Goal: Information Seeking & Learning: Learn about a topic

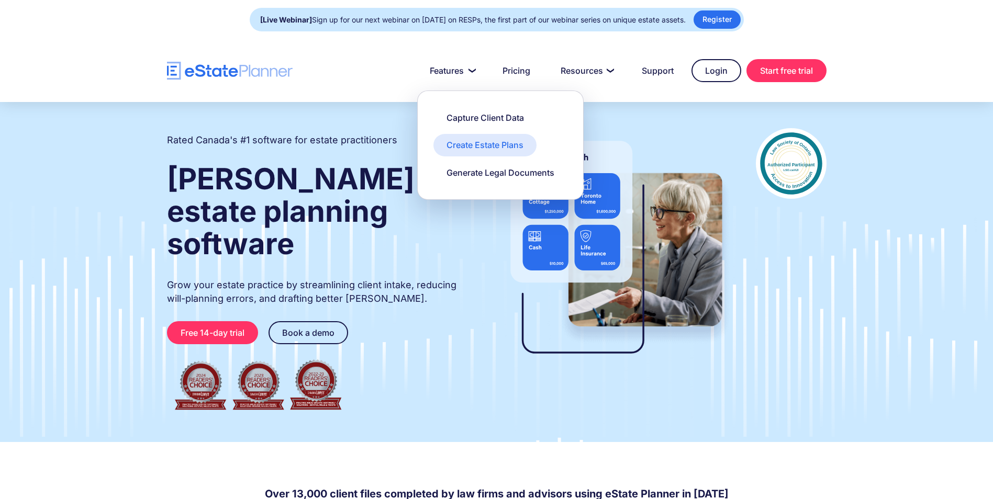
click at [479, 150] on div "Create Estate Plans" at bounding box center [484, 145] width 77 height 12
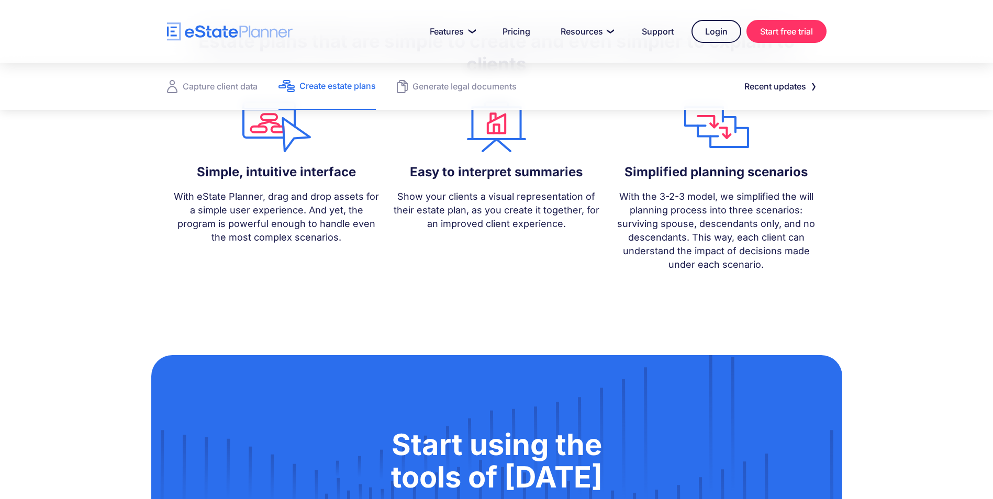
scroll to position [942, 0]
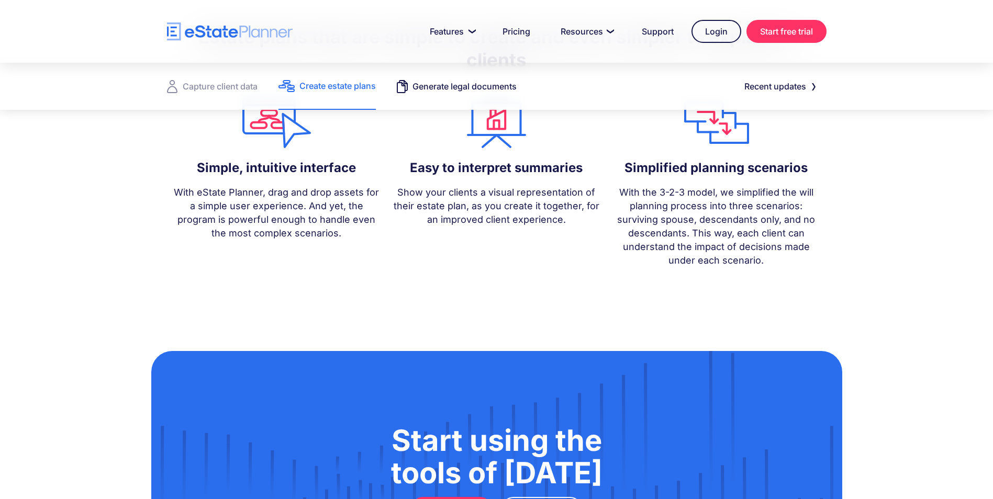
click at [412, 96] on link "Generate legal documents" at bounding box center [457, 86] width 120 height 47
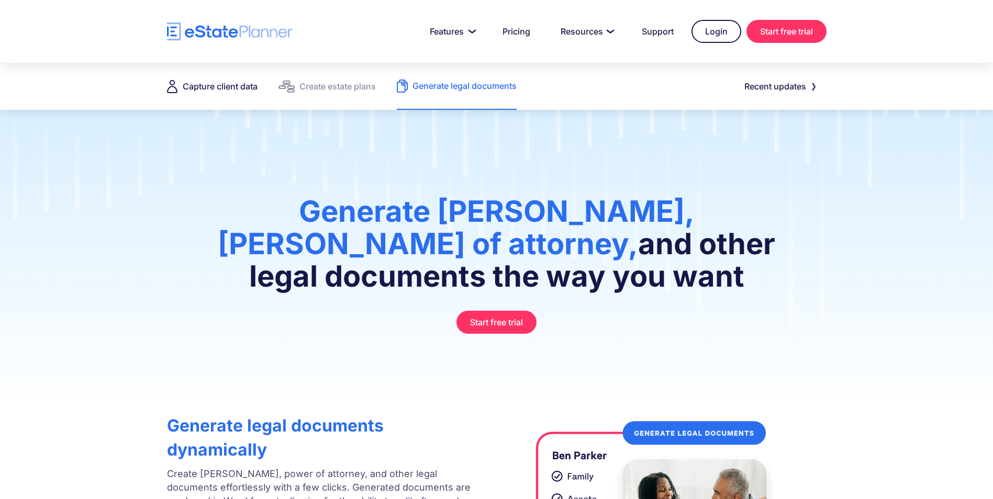
click at [214, 87] on div "Capture client data" at bounding box center [220, 86] width 75 height 15
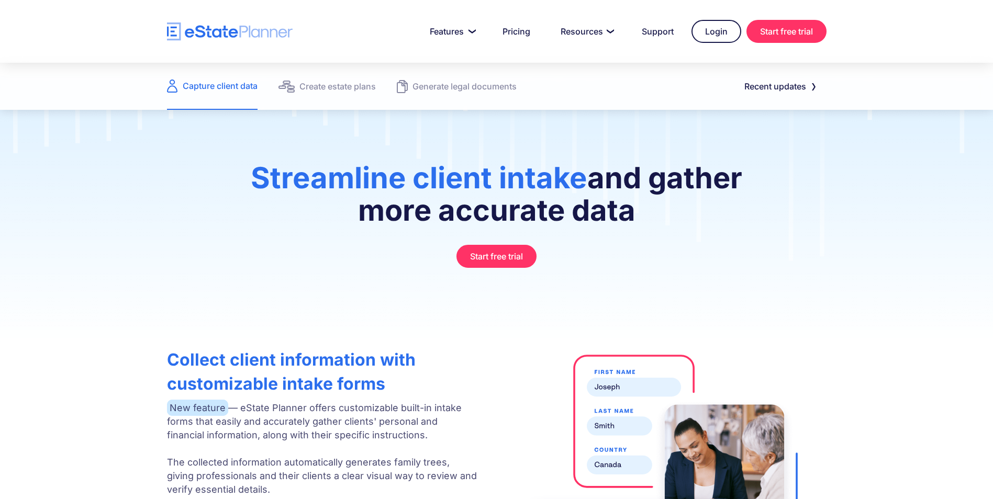
scroll to position [52, 0]
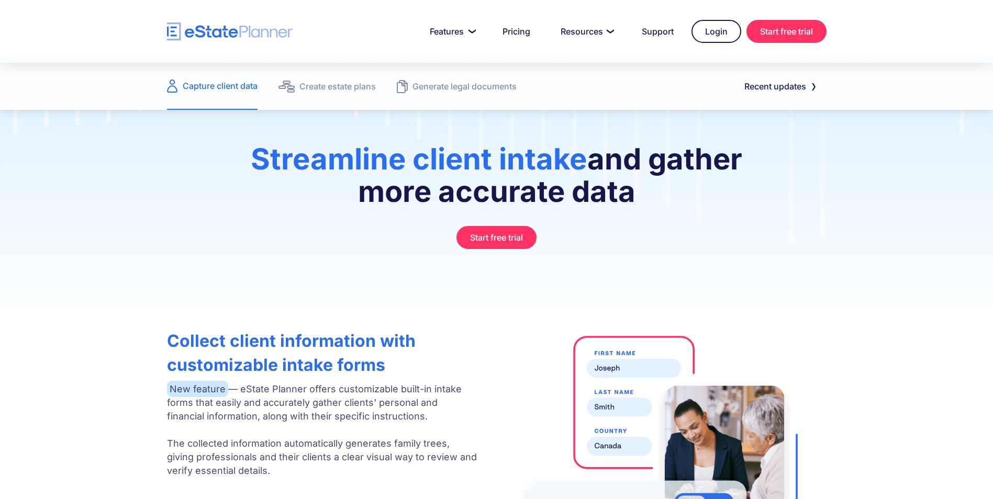
click at [232, 246] on div "Streamline client intake and gather more accurate data Start free trial" at bounding box center [496, 196] width 596 height 106
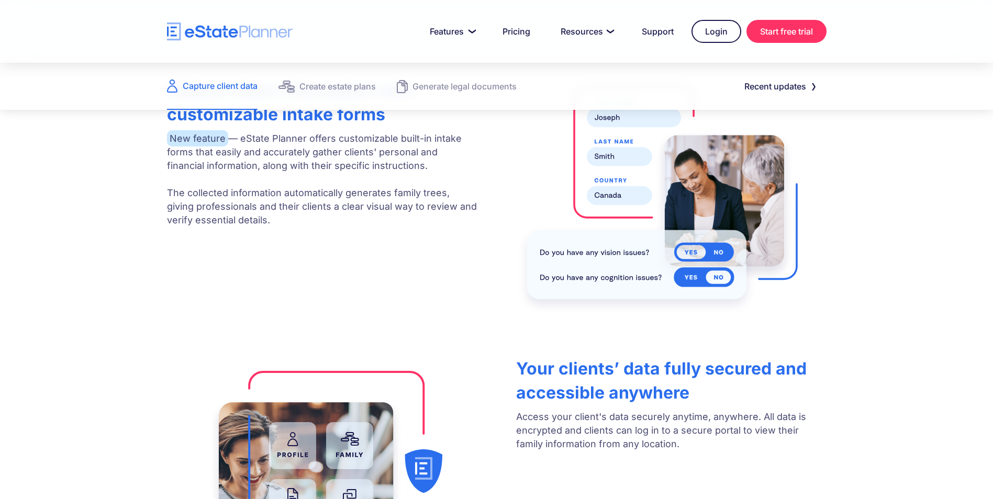
scroll to position [314, 0]
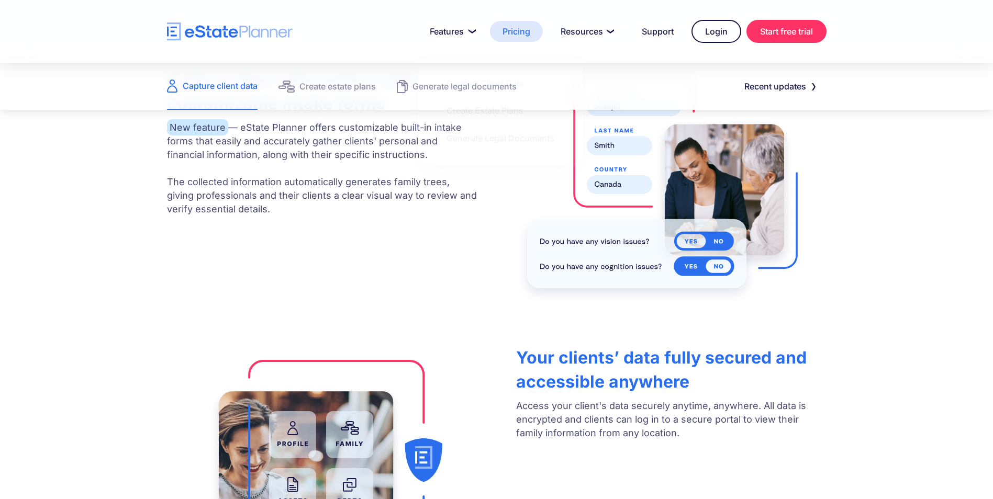
click at [504, 24] on link "Pricing" at bounding box center [516, 31] width 53 height 21
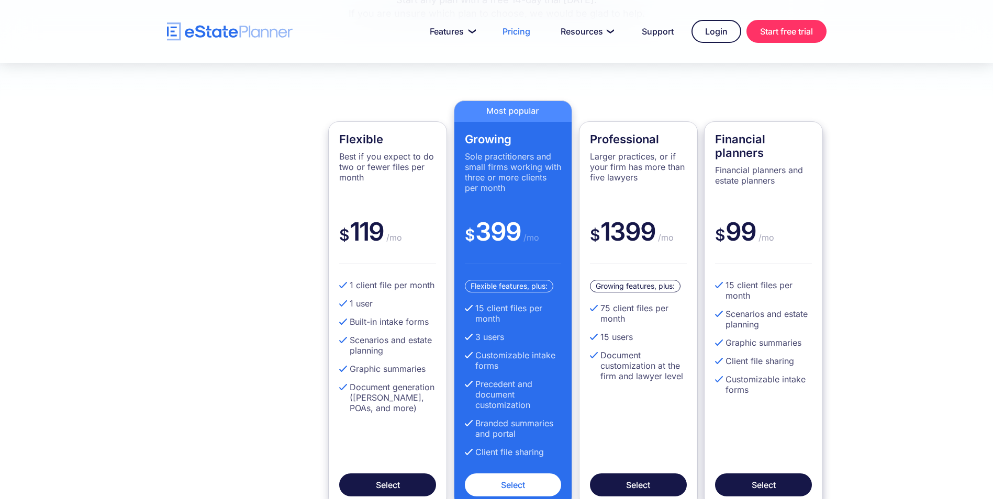
scroll to position [262, 0]
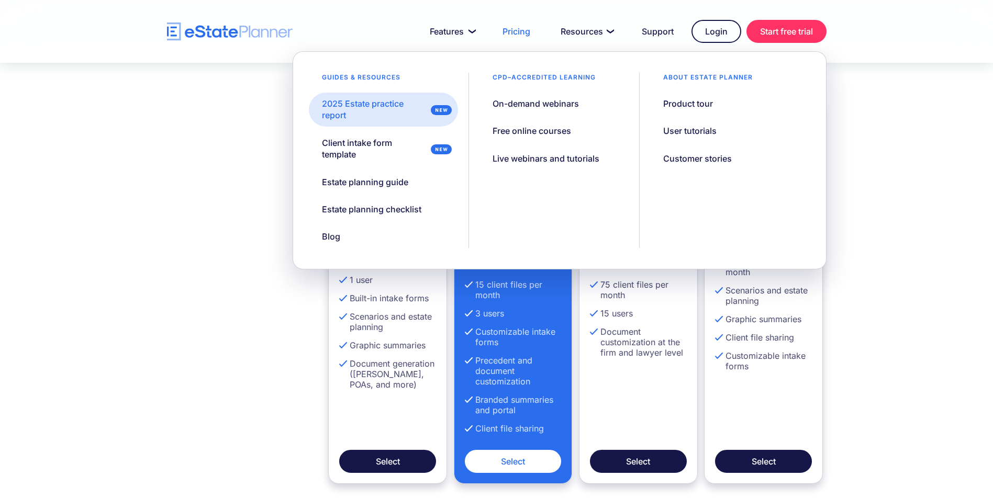
click at [384, 109] on div "2025 Estate practice report" at bounding box center [374, 110] width 105 height 24
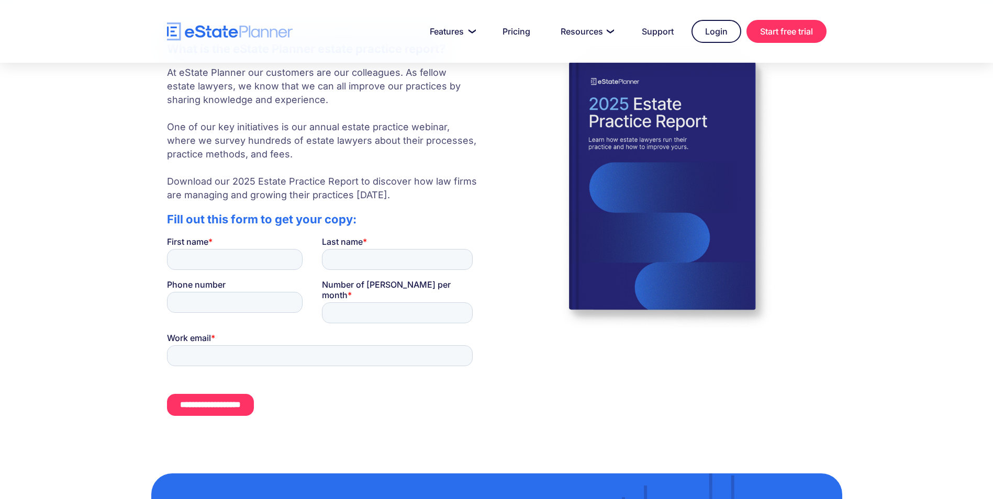
scroll to position [262, 0]
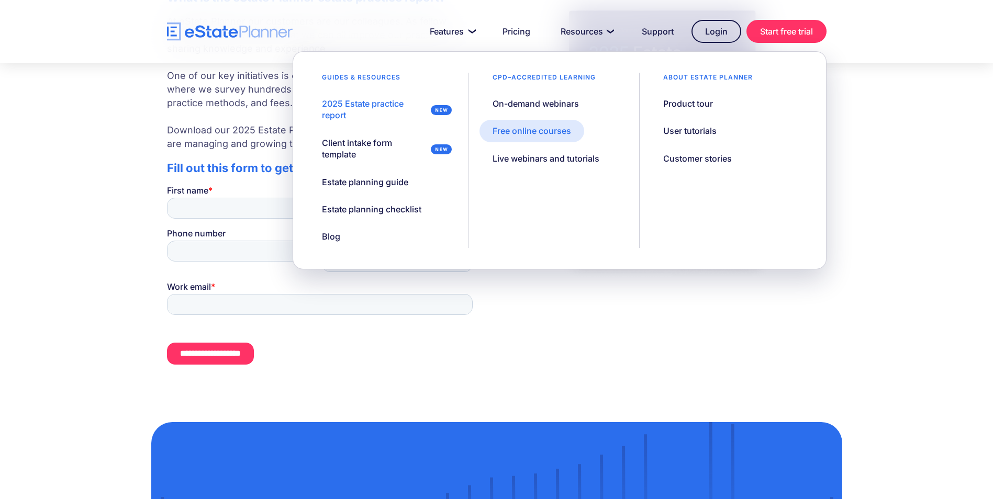
click at [515, 126] on div "Free online courses" at bounding box center [531, 131] width 78 height 12
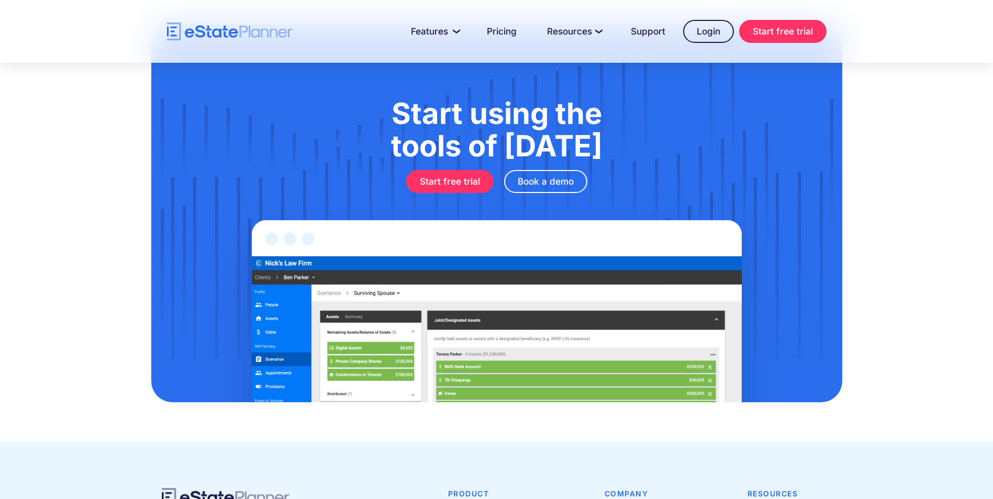
scroll to position [1314, 0]
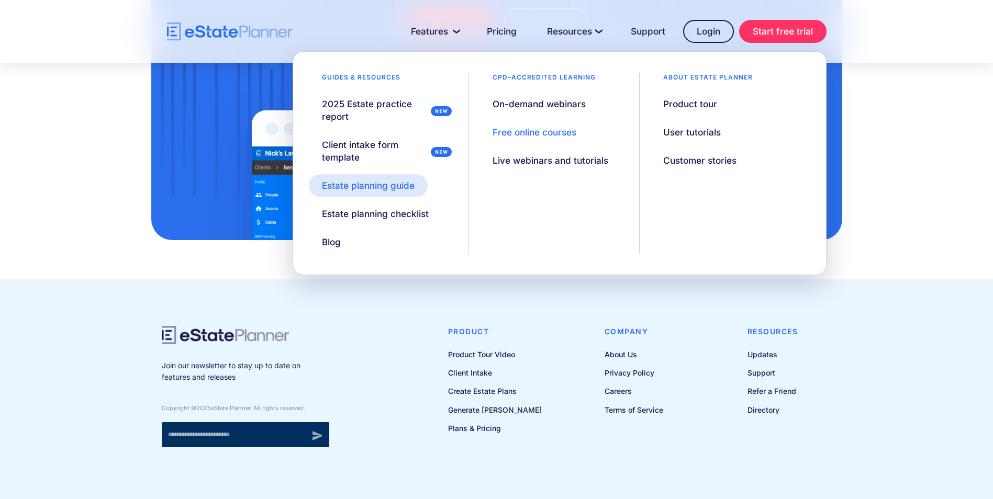
click at [380, 185] on div "Estate planning guide" at bounding box center [368, 185] width 93 height 13
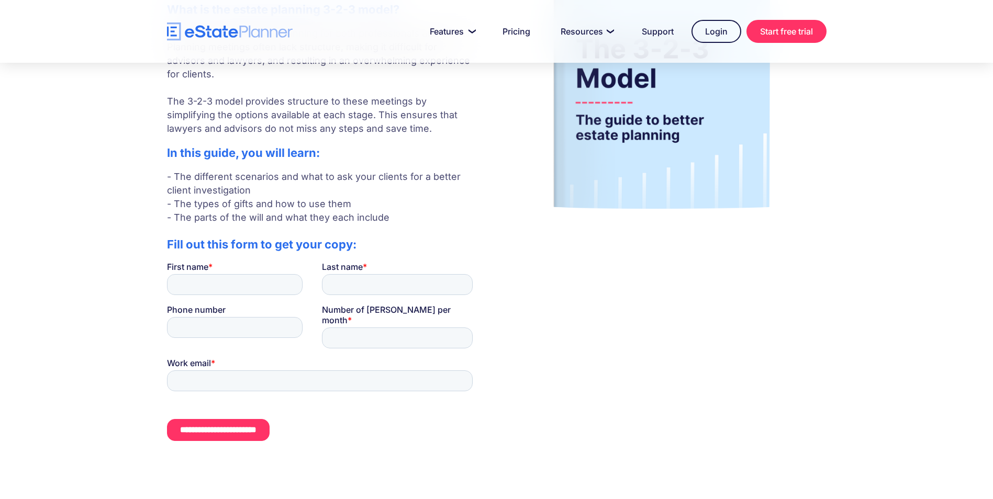
scroll to position [157, 0]
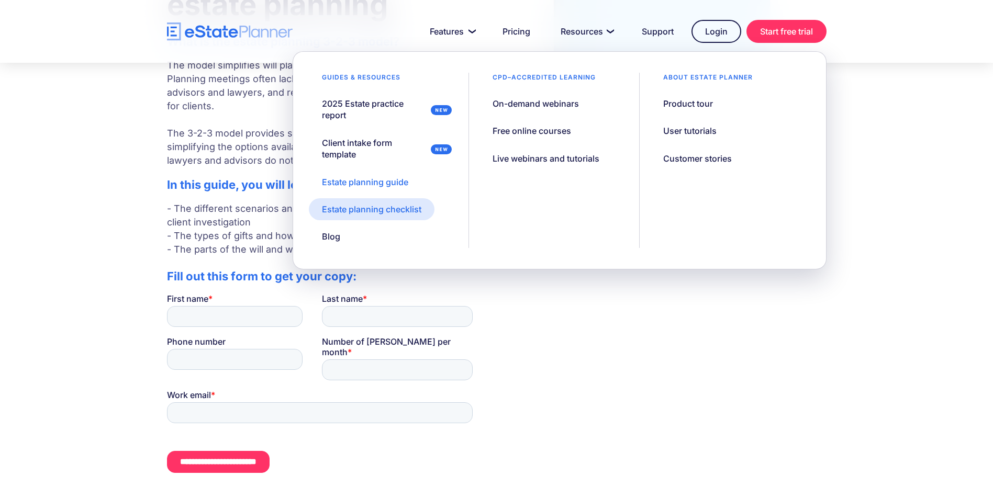
click at [386, 211] on div "Estate planning checklist" at bounding box center [371, 210] width 99 height 12
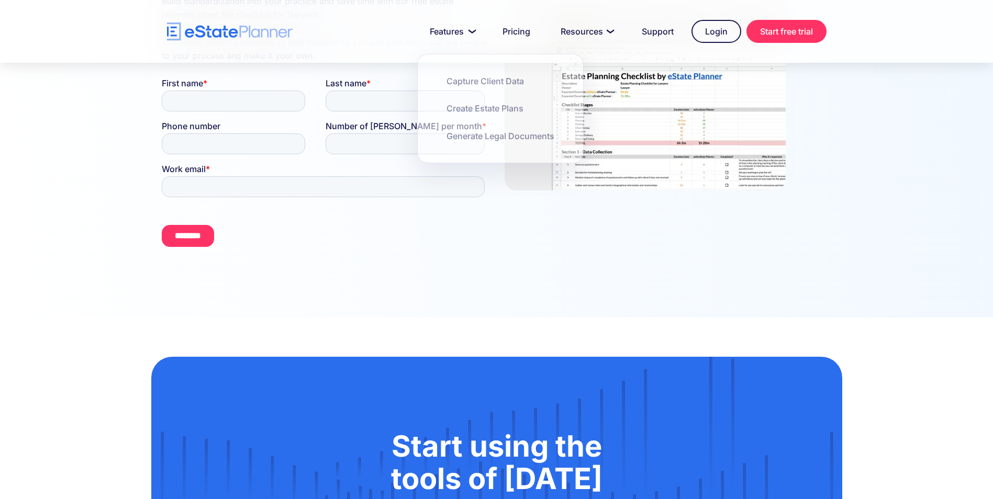
scroll to position [314, 0]
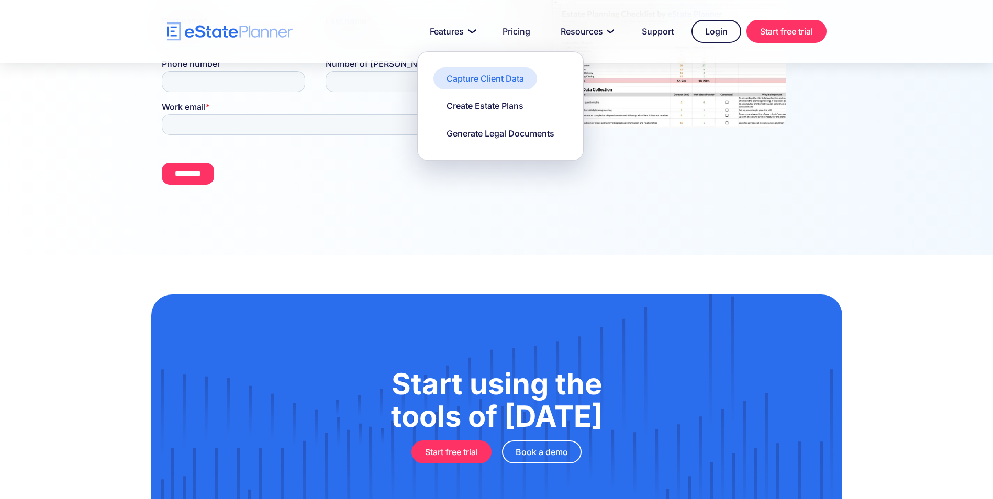
click at [459, 78] on div "Capture Client Data" at bounding box center [484, 79] width 77 height 12
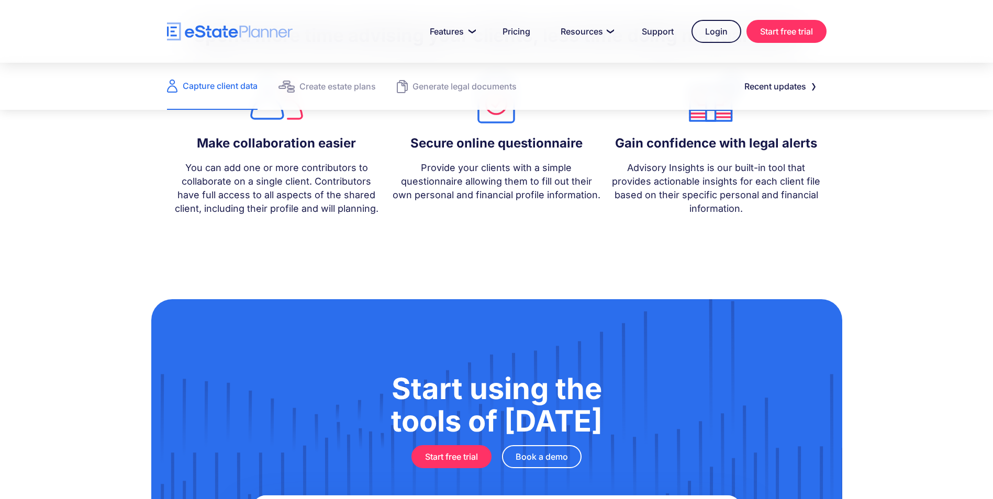
scroll to position [994, 0]
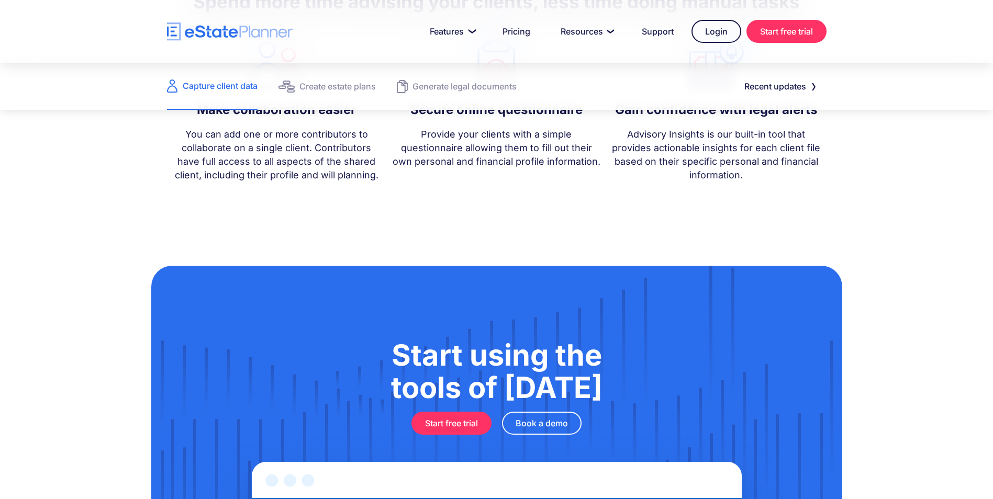
drag, startPoint x: 483, startPoint y: 132, endPoint x: 261, endPoint y: 238, distance: 245.8
click at [261, 238] on div "Start using the tools of tomorrow Start free trial Book a demo" at bounding box center [496, 455] width 993 height 457
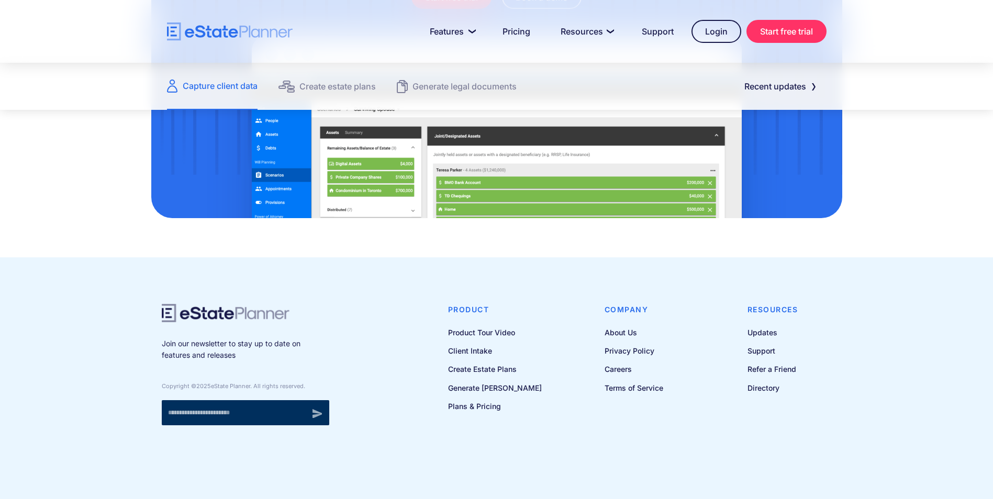
scroll to position [1421, 0]
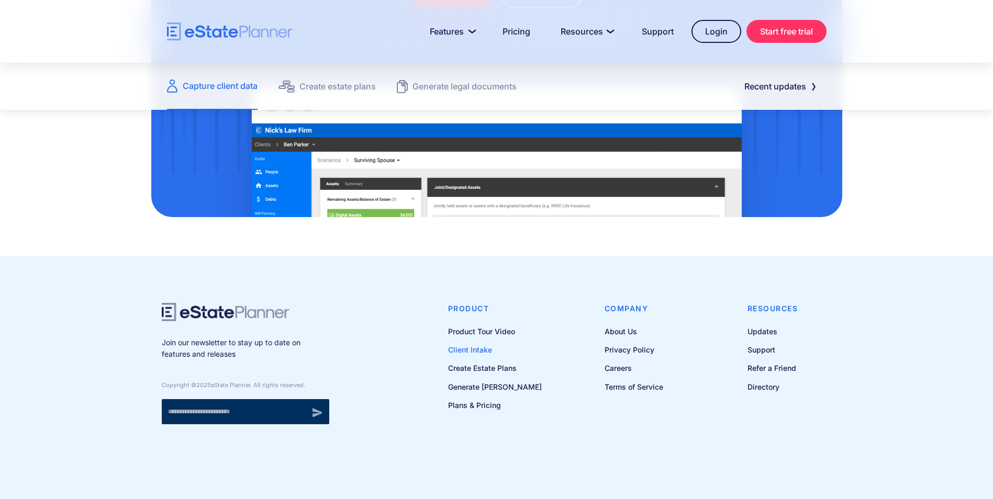
click at [476, 356] on link "Client Intake" at bounding box center [495, 349] width 94 height 13
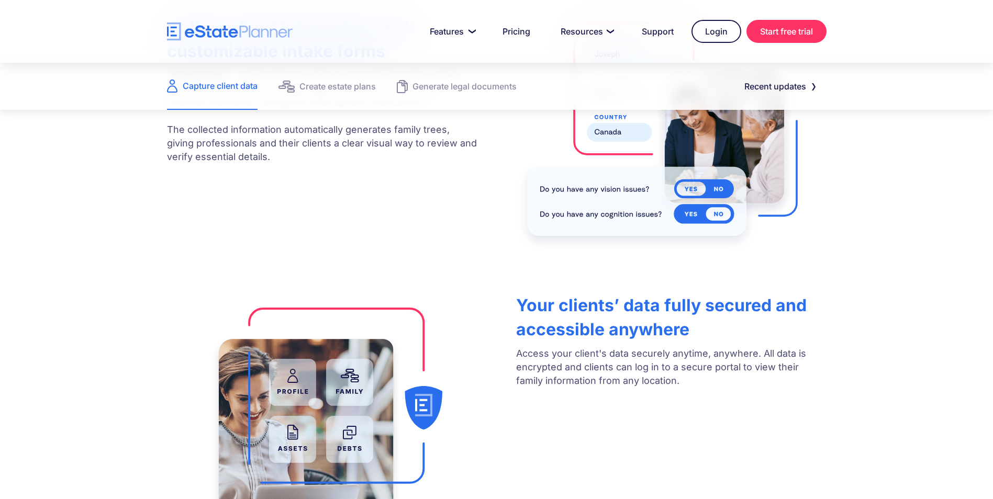
drag, startPoint x: 476, startPoint y: 338, endPoint x: 116, endPoint y: 283, distance: 364.7
click at [116, 283] on div "Easily collect key client information with online questionnaires eState Planner…" at bounding box center [496, 272] width 993 height 603
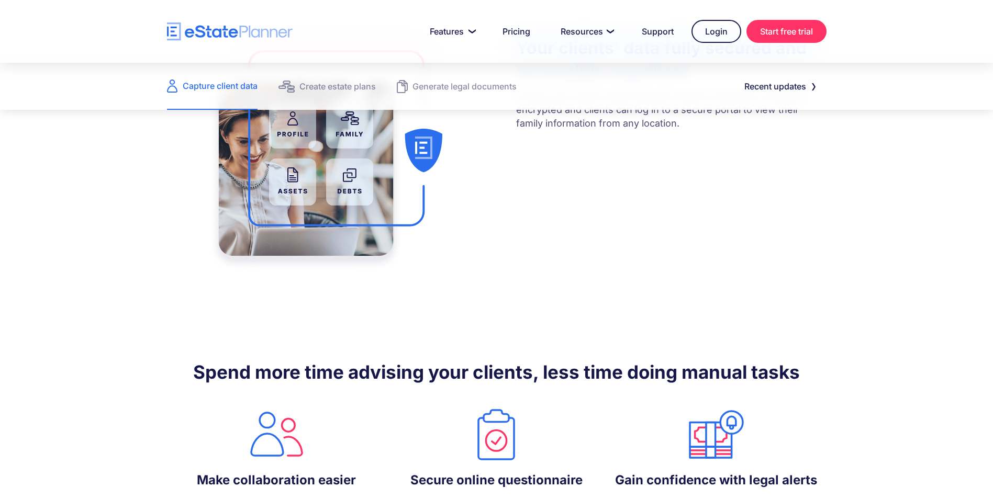
scroll to position [628, 0]
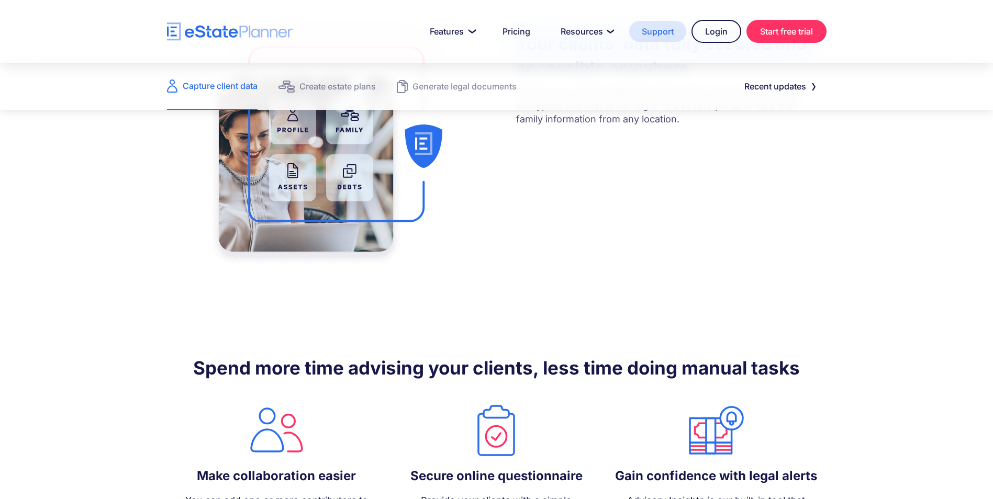
click at [665, 37] on link "Support" at bounding box center [657, 31] width 57 height 21
